Goal: Find specific page/section: Find specific page/section

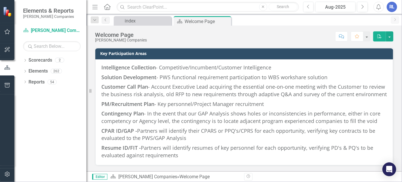
scroll to position [705, 0]
click at [228, 34] on img at bounding box center [244, 31] width 32 height 6
click at [6, 32] on icon "button" at bounding box center [7, 31] width 6 height 5
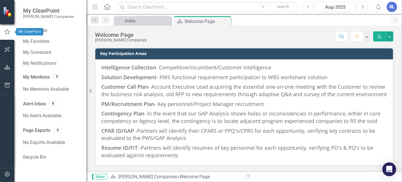
click at [6, 31] on icon "button" at bounding box center [7, 31] width 6 height 5
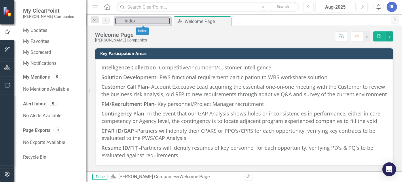
click at [137, 21] on div "index" at bounding box center [147, 20] width 45 height 7
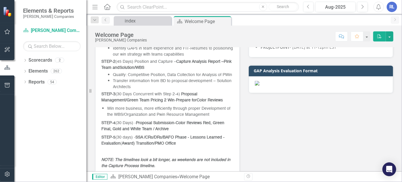
scroll to position [288, 0]
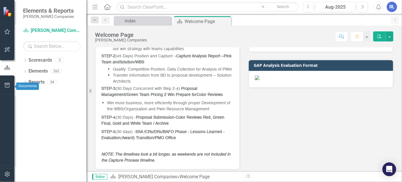
click at [7, 86] on icon "button" at bounding box center [7, 85] width 6 height 5
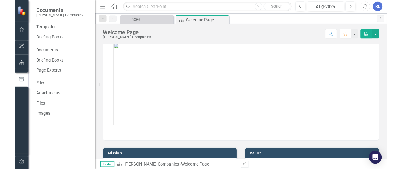
scroll to position [0, 0]
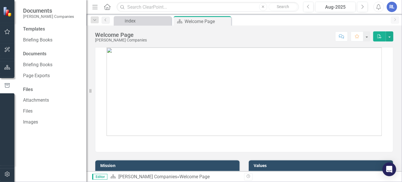
click at [366, 37] on button "button" at bounding box center [367, 36] width 7 height 10
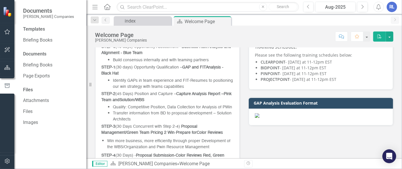
scroll to position [262, 0]
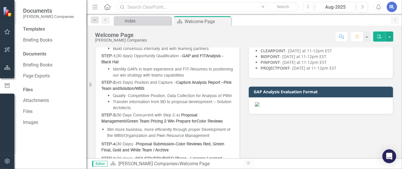
click at [136, 6] on input "text" at bounding box center [208, 7] width 182 height 10
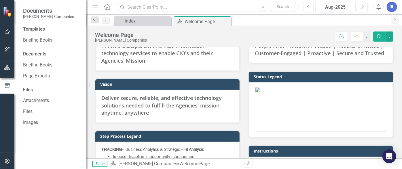
scroll to position [131, 0]
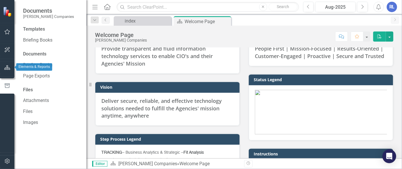
click at [7, 67] on icon "button" at bounding box center [7, 67] width 6 height 5
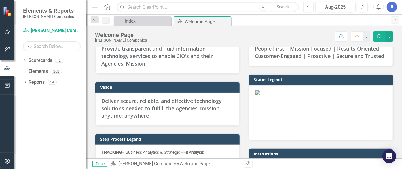
click at [35, 63] on link "Scorecards" at bounding box center [41, 60] width 24 height 7
click at [26, 60] on icon "Dropdown" at bounding box center [25, 60] width 4 height 3
click at [27, 71] on icon "Dropdown" at bounding box center [28, 70] width 4 height 3
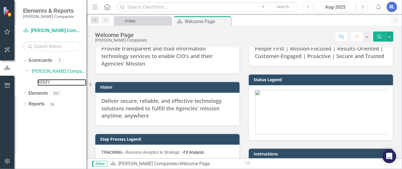
click at [43, 82] on link "ARMY" at bounding box center [61, 82] width 49 height 7
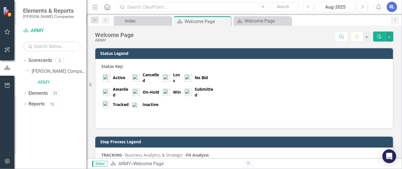
click at [136, 9] on input "text" at bounding box center [208, 7] width 182 height 10
click at [141, 7] on input "G6" at bounding box center [208, 7] width 182 height 10
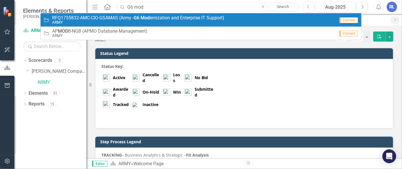
type input "G6 mod"
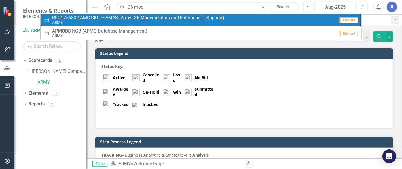
click at [158, 15] on span "RFQ1755832-AMC-CIO-GSAMAS (Army - G6 Mod ernization and Enterprise IT Support)" at bounding box center [138, 17] width 172 height 5
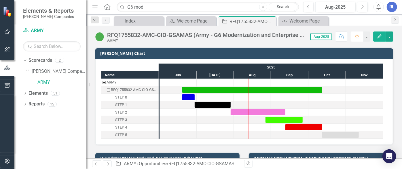
click at [356, 38] on icon "Favorite" at bounding box center [357, 36] width 5 height 4
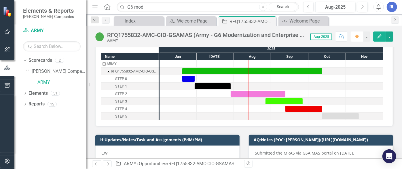
scroll to position [26, 0]
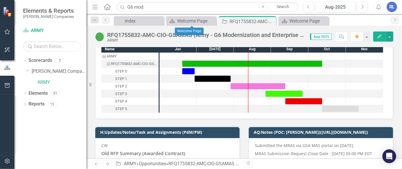
click at [0, 0] on icon "Close" at bounding box center [0, 0] width 0 height 0
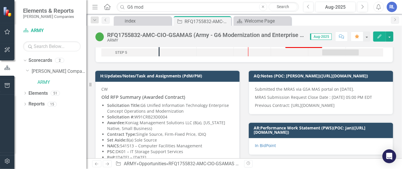
scroll to position [105, 0]
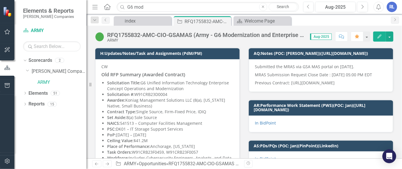
click at [146, 89] on p "Solicitation Title: G6 Unified Information Technology Enterprise Concept Operat…" at bounding box center [170, 86] width 126 height 12
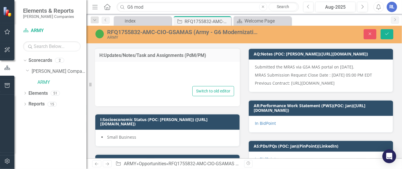
type textarea "<p>CW</p> <h3><strong>Old RFP Summary (Awarded Contract)</strong></h3> <ul> <li…"
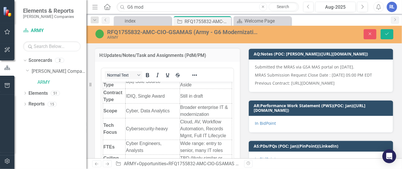
scroll to position [707, 0]
click at [368, 35] on icon "Close" at bounding box center [370, 34] width 5 height 4
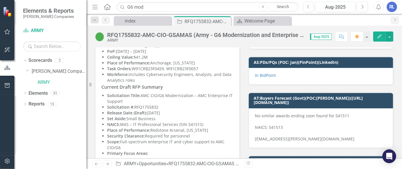
scroll to position [183, 0]
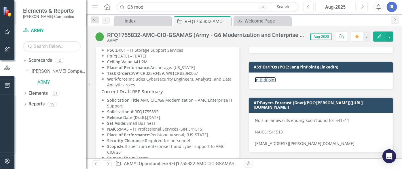
click at [264, 82] on link "In BidPoint" at bounding box center [265, 79] width 21 height 5
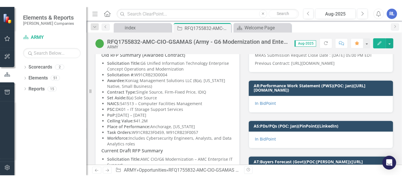
scroll to position [105, 0]
